Goal: Information Seeking & Learning: Learn about a topic

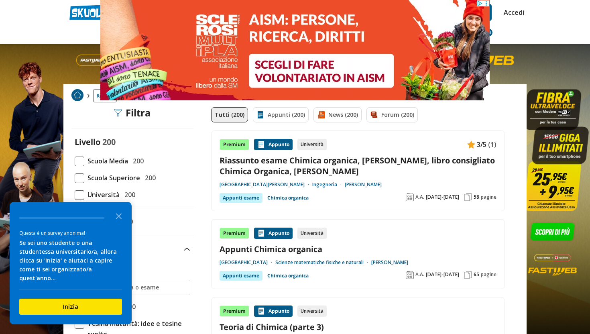
click at [84, 194] on span "Università" at bounding box center [101, 195] width 35 height 10
click at [75, 195] on input "Università 200" at bounding box center [75, 195] width 0 height 0
click at [121, 219] on polygon "Close the survey" at bounding box center [119, 216] width 6 height 6
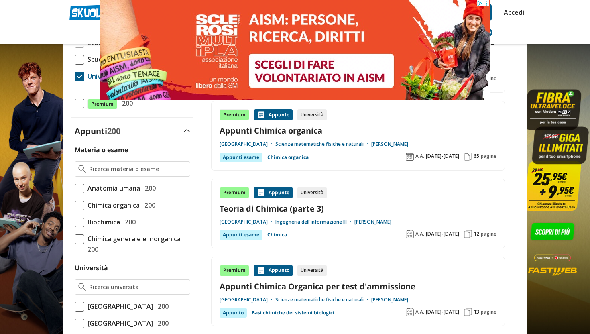
click at [80, 205] on span at bounding box center [80, 206] width 10 height 10
click at [75, 205] on input "Chimica organica 200" at bounding box center [75, 205] width 0 height 0
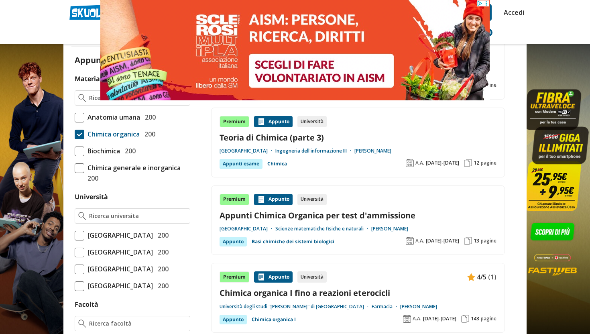
scroll to position [212, 0]
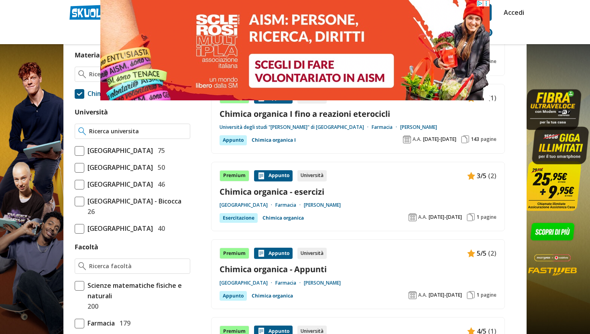
click at [118, 132] on input "Università" at bounding box center [138, 131] width 98 height 8
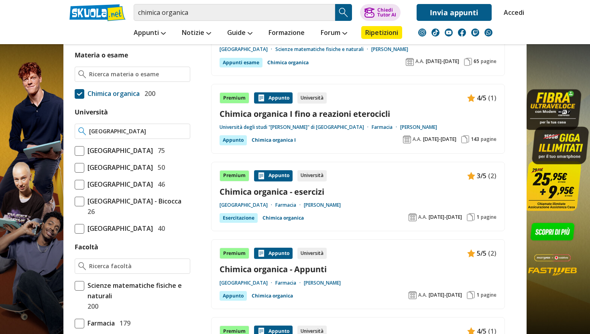
click at [127, 133] on input "università di ferrara" at bounding box center [138, 131] width 98 height 8
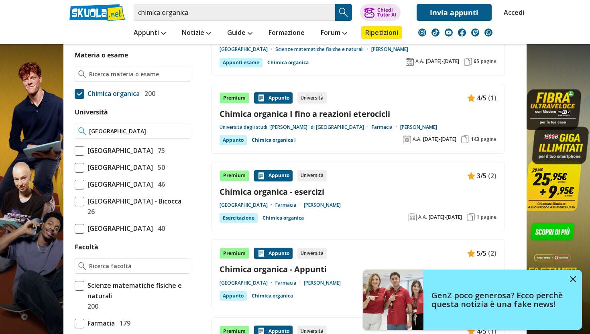
drag, startPoint x: 125, startPoint y: 133, endPoint x: 90, endPoint y: 131, distance: 35.0
click at [90, 131] on input "università di ferrara" at bounding box center [138, 131] width 98 height 8
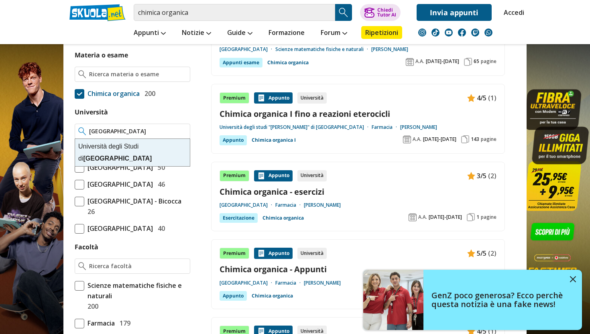
click at [110, 145] on div "Università degli Studi di Ferrara" at bounding box center [132, 152] width 115 height 27
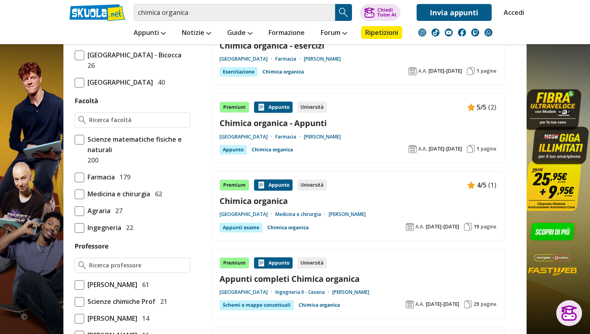
scroll to position [366, 0]
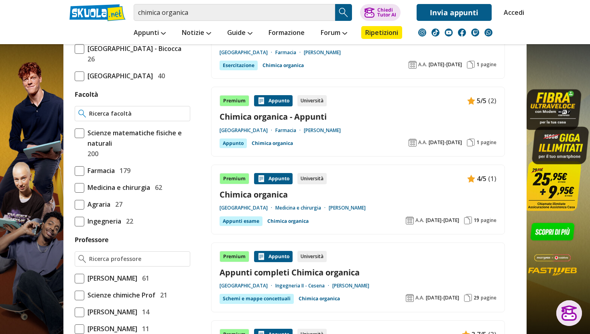
type input "[GEOGRAPHIC_DATA]"
click at [137, 118] on input "Facoltà" at bounding box center [138, 114] width 98 height 8
type input "biotecnolo"
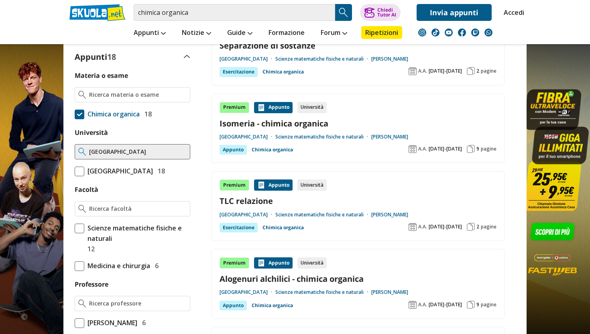
scroll to position [195, 0]
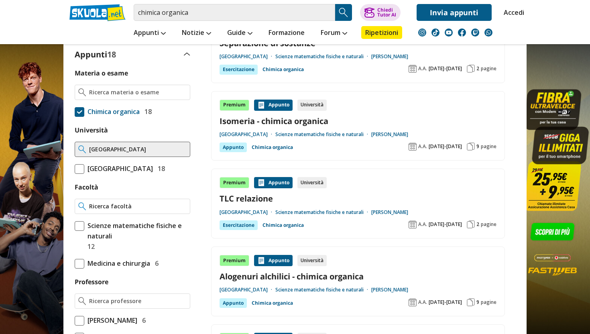
click at [167, 210] on input "Facoltà" at bounding box center [138, 206] width 98 height 8
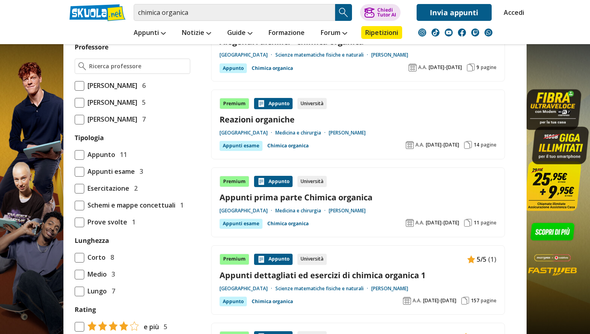
scroll to position [432, 0]
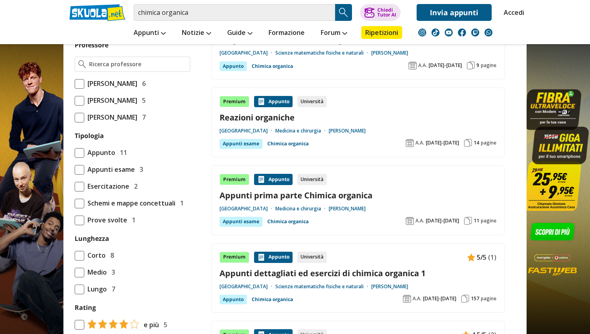
type input "biotecnologie mediche"
click at [79, 208] on span at bounding box center [80, 204] width 10 height 10
click at [75, 203] on input "Schemi e mappe concettuali 1" at bounding box center [75, 203] width 0 height 0
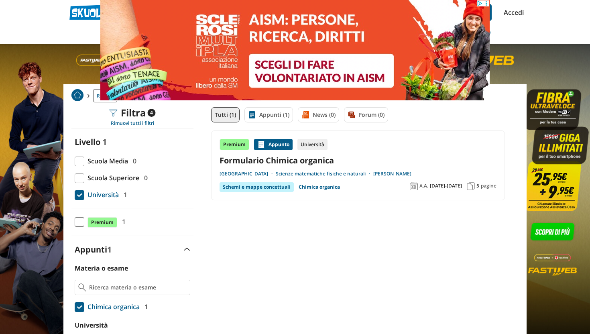
click at [318, 165] on link "Formulario Chimica organica" at bounding box center [358, 160] width 277 height 11
